Goal: Information Seeking & Learning: Learn about a topic

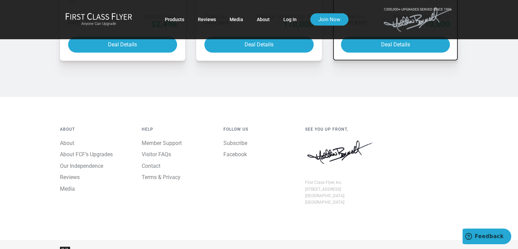
scroll to position [766, 0]
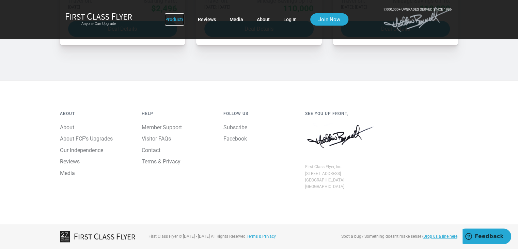
click at [174, 15] on link "Products" at bounding box center [174, 19] width 19 height 12
